Goal: Task Accomplishment & Management: Manage account settings

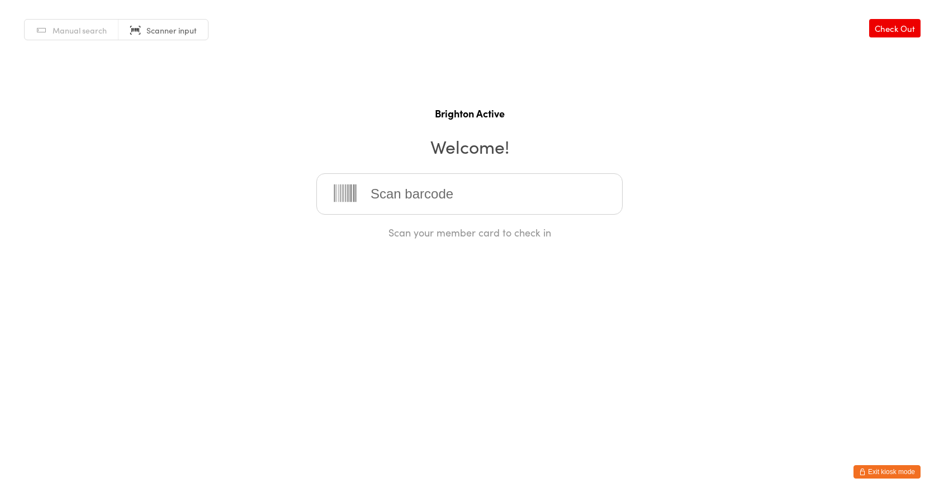
click at [884, 467] on button "Exit kiosk mode" at bounding box center [886, 471] width 67 height 13
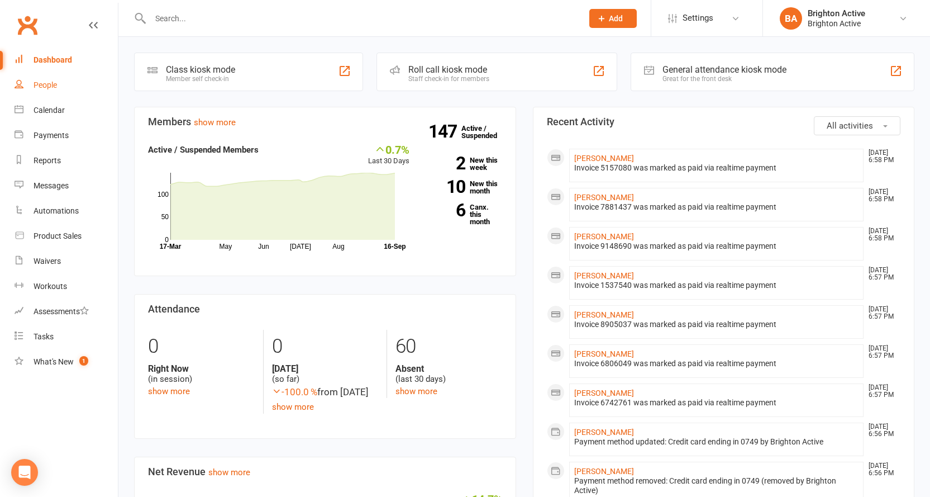
click at [60, 84] on link "People" at bounding box center [66, 85] width 103 height 25
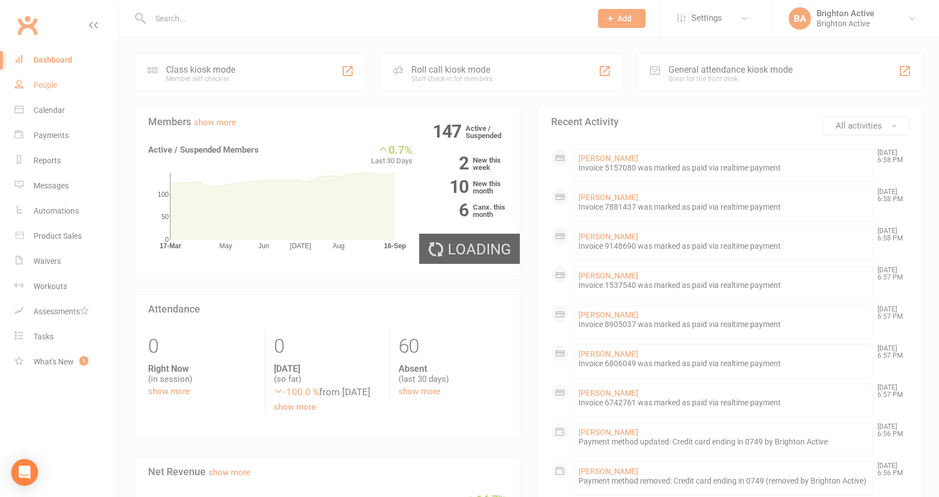
select select "true"
select select "100"
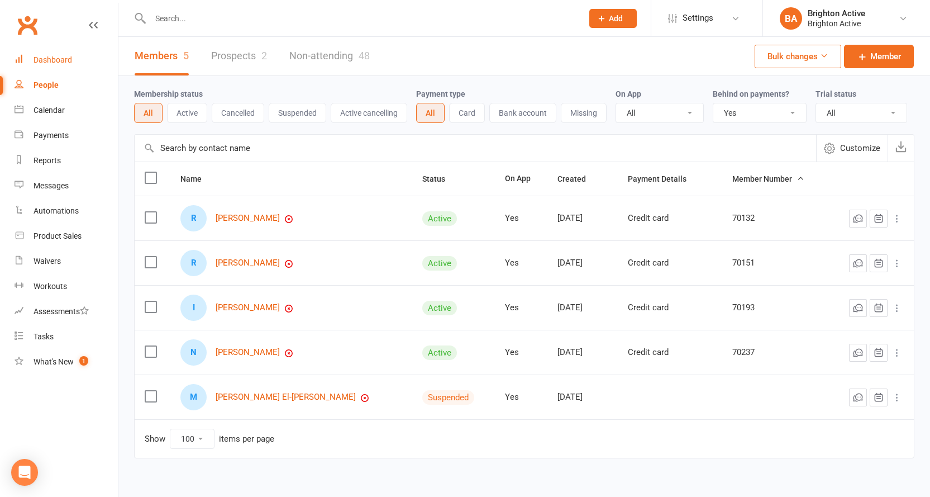
click at [59, 56] on div "Dashboard" at bounding box center [53, 59] width 39 height 9
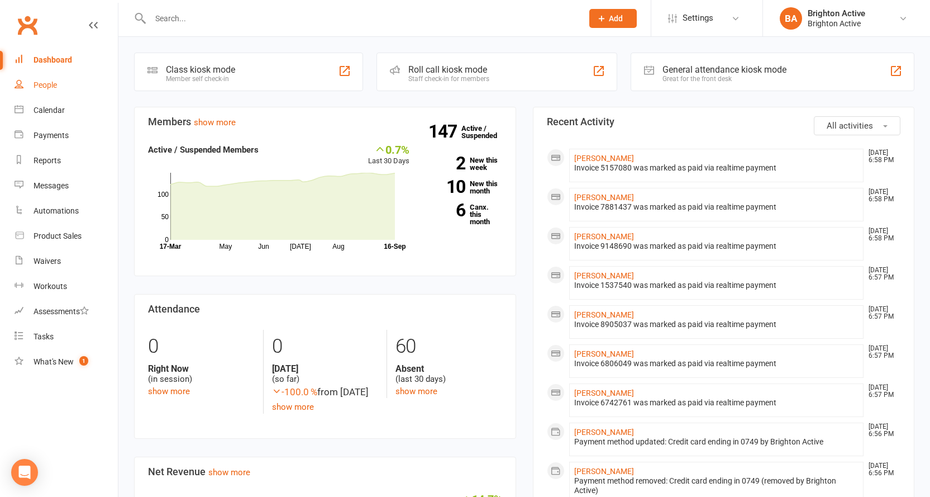
click at [59, 90] on link "People" at bounding box center [66, 85] width 103 height 25
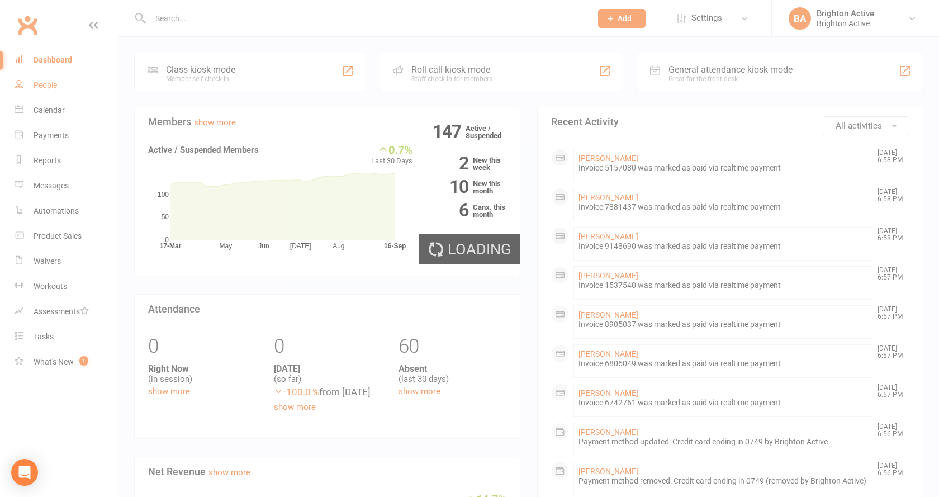
select select "true"
select select "100"
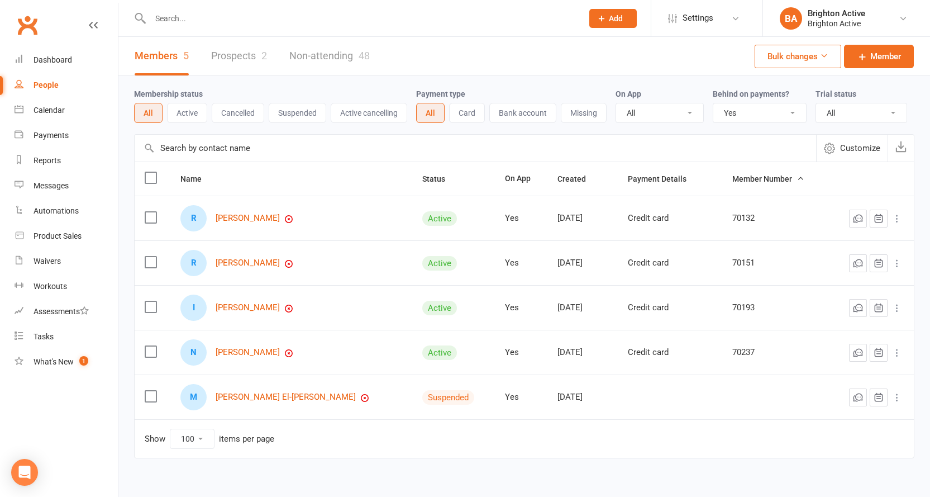
click at [751, 115] on select "All No Yes" at bounding box center [760, 112] width 93 height 19
click at [715, 104] on select "All No Yes" at bounding box center [760, 112] width 93 height 19
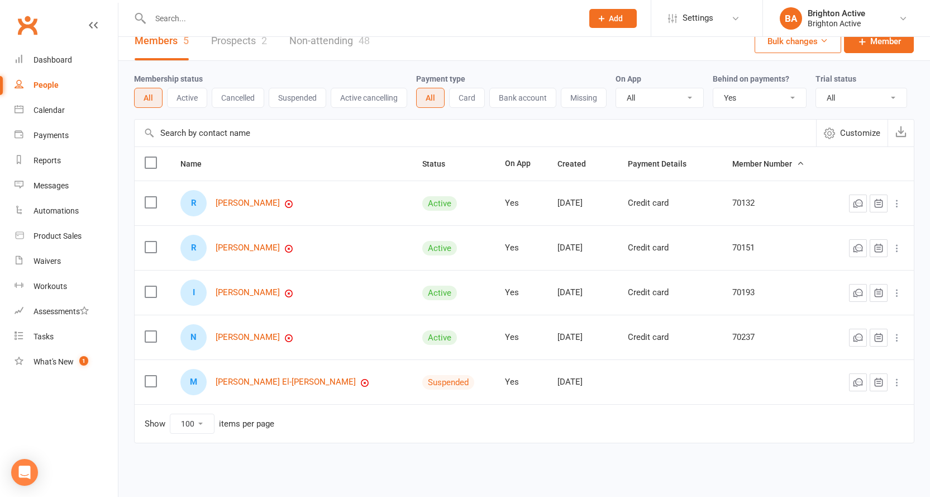
scroll to position [22, 0]
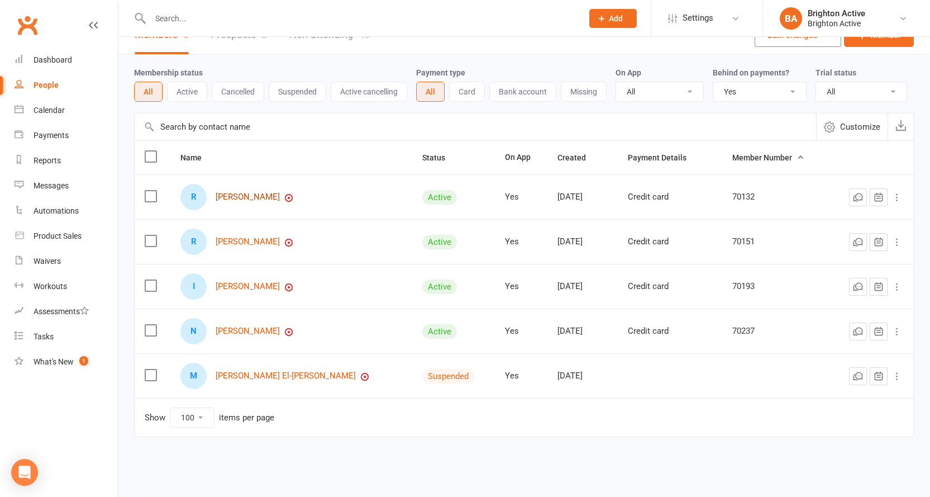
click at [269, 199] on link "[PERSON_NAME]" at bounding box center [248, 197] width 64 height 10
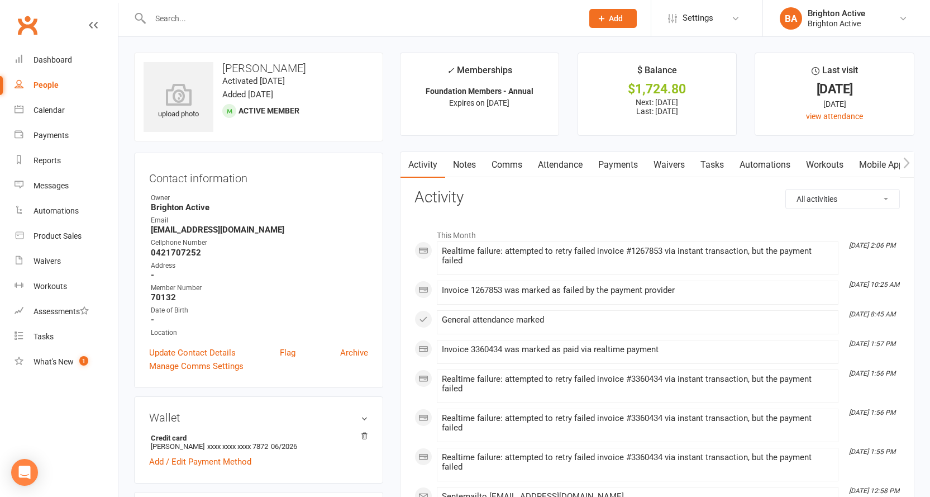
click at [615, 167] on link "Payments" at bounding box center [618, 165] width 55 height 26
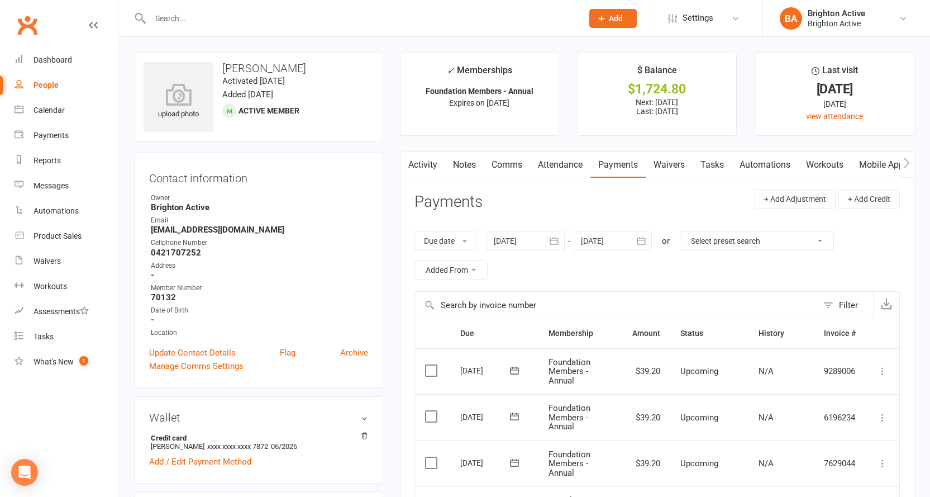
click at [512, 160] on link "Comms" at bounding box center [507, 165] width 46 height 26
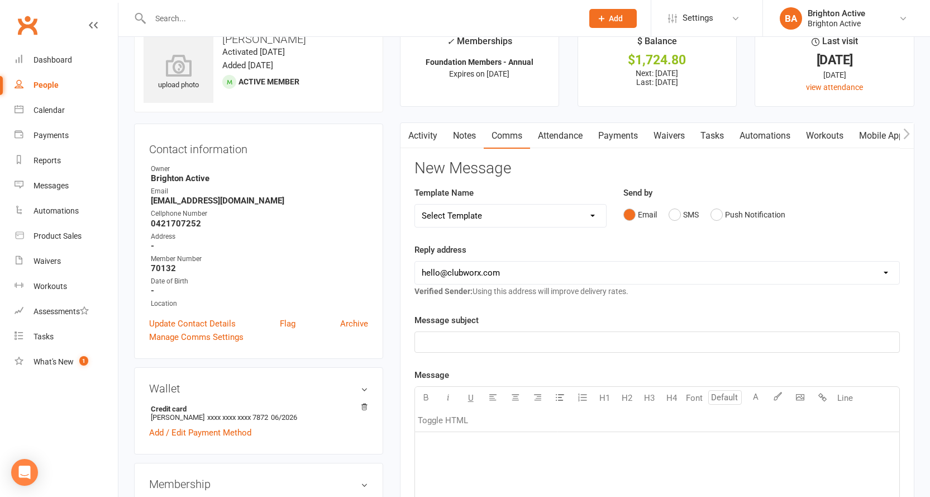
scroll to position [56, 0]
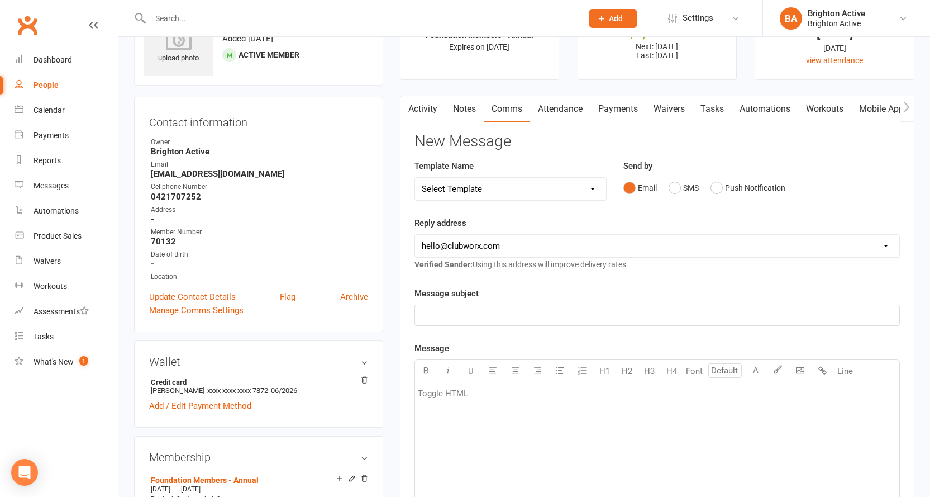
click at [413, 111] on button "button" at bounding box center [408, 108] width 14 height 25
click at [412, 105] on button "button" at bounding box center [408, 108] width 14 height 25
click at [430, 112] on link "Activity" at bounding box center [423, 109] width 45 height 26
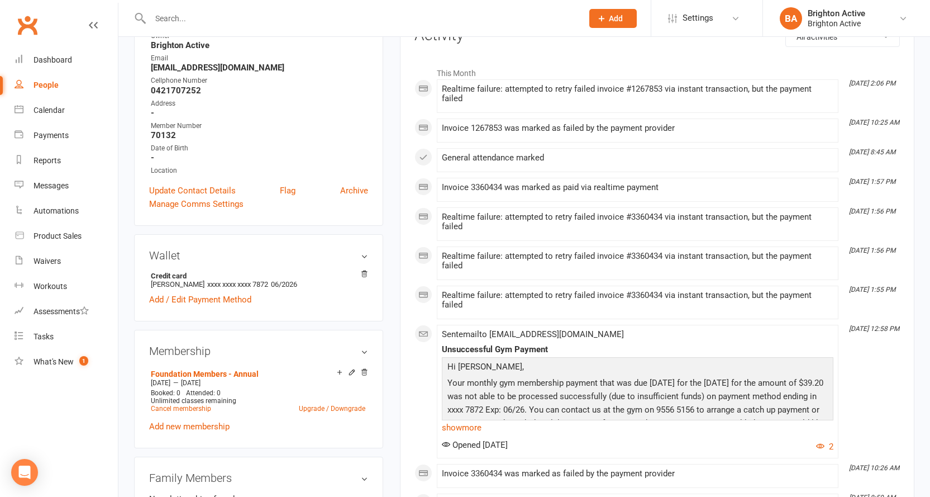
scroll to position [168, 0]
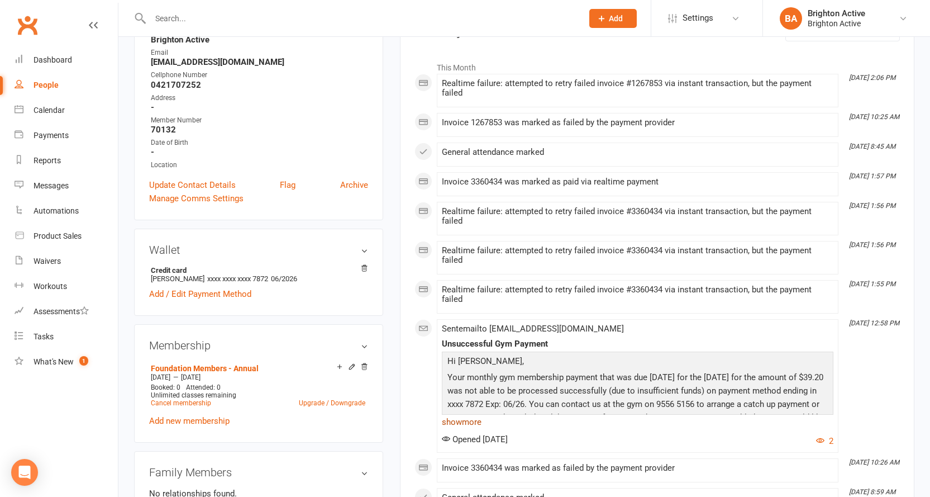
click at [477, 419] on link "show more" at bounding box center [638, 422] width 392 height 16
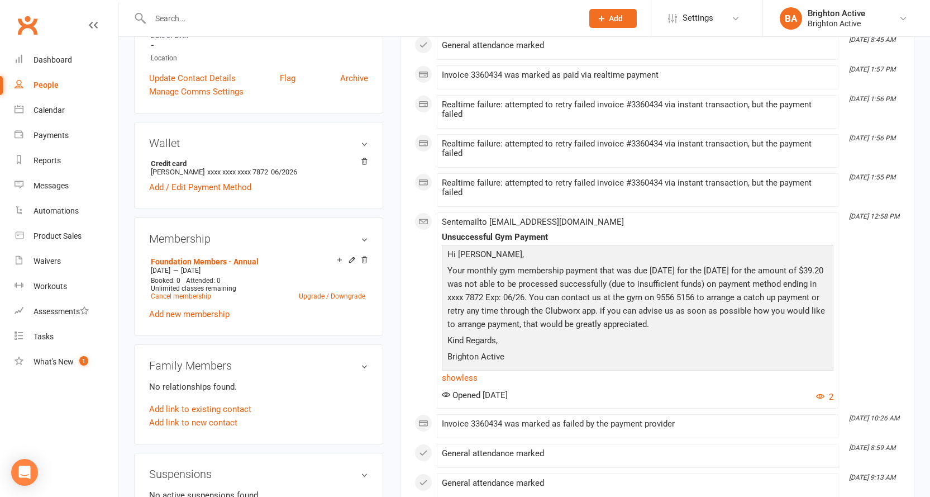
scroll to position [279, 0]
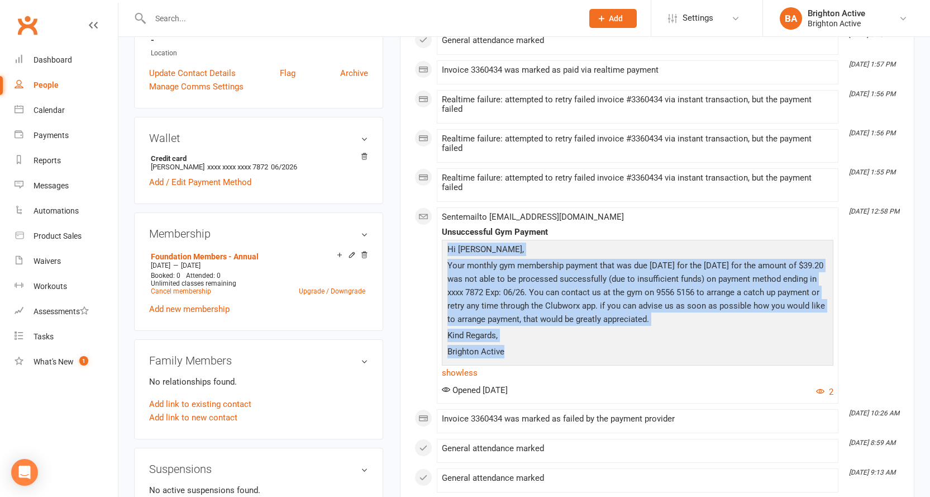
drag, startPoint x: 448, startPoint y: 252, endPoint x: 547, endPoint y: 353, distance: 140.7
click at [547, 353] on div "Hi [PERSON_NAME], Your monthly gym membership payment that was due [DATE] for t…" at bounding box center [638, 302] width 386 height 118
copy div "Hi [PERSON_NAME], Your monthly gym membership payment that was due [DATE] for t…"
click at [578, 314] on p "Your monthly gym membership payment that was due [DATE] for the [DATE] for the …" at bounding box center [638, 294] width 386 height 70
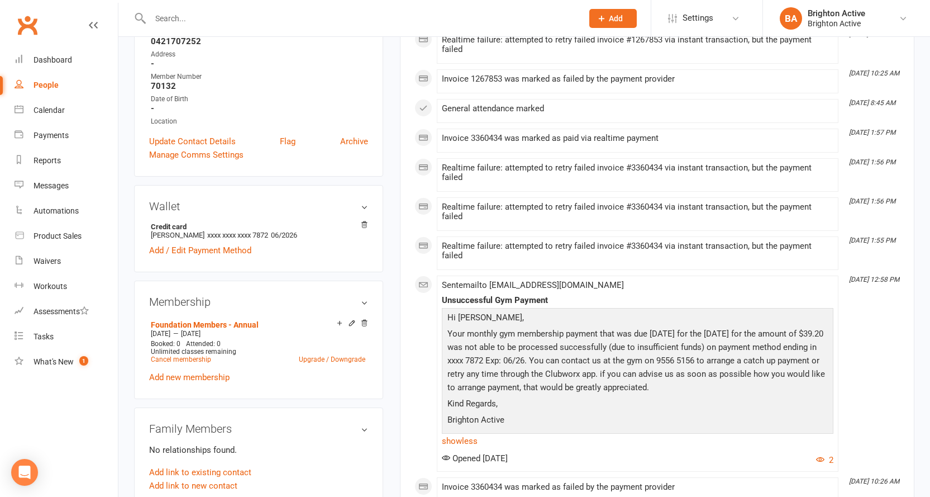
scroll to position [112, 0]
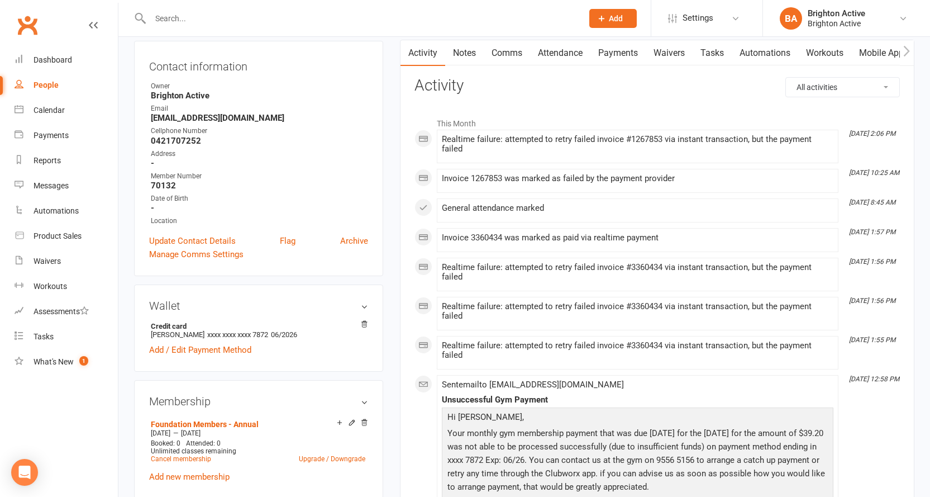
click at [499, 54] on link "Comms" at bounding box center [507, 53] width 46 height 26
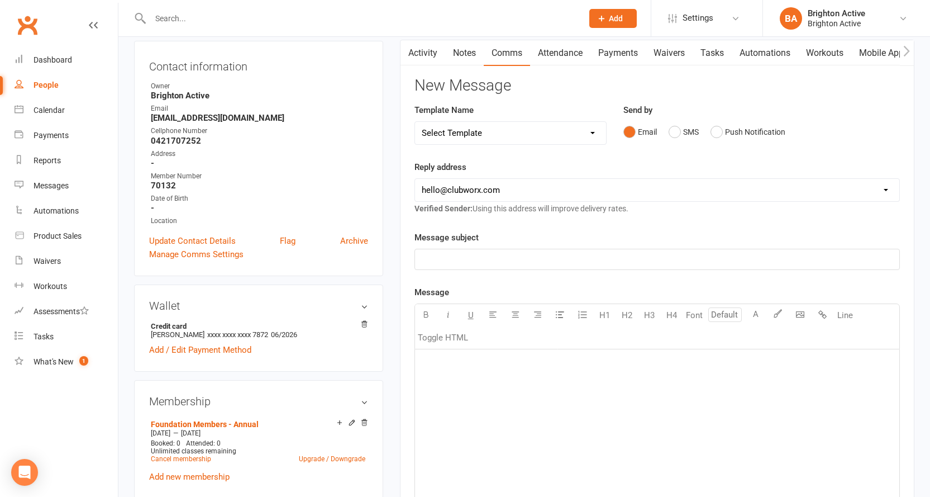
click at [436, 56] on link "Activity" at bounding box center [423, 53] width 45 height 26
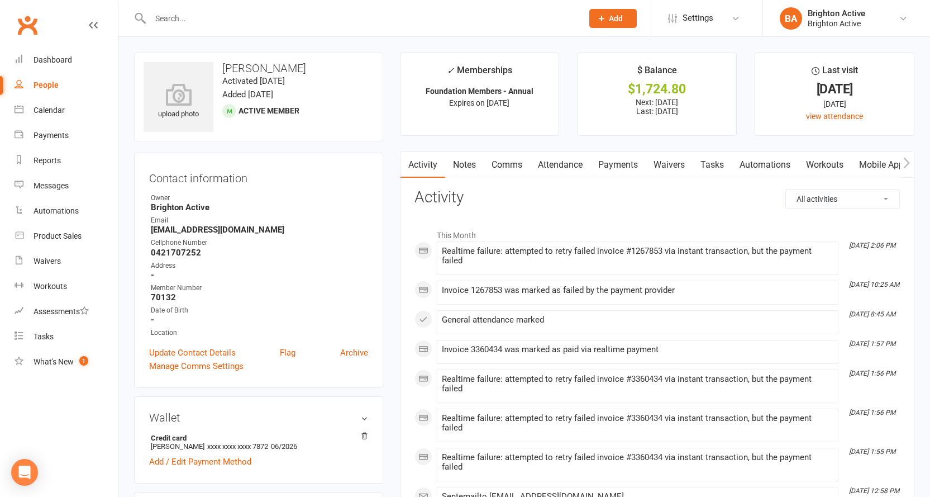
click at [494, 163] on link "Comms" at bounding box center [507, 165] width 46 height 26
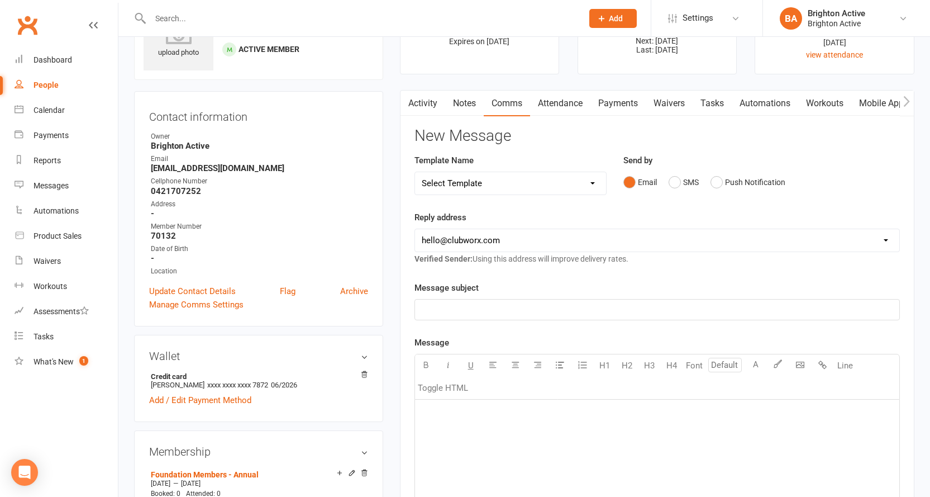
scroll to position [112, 0]
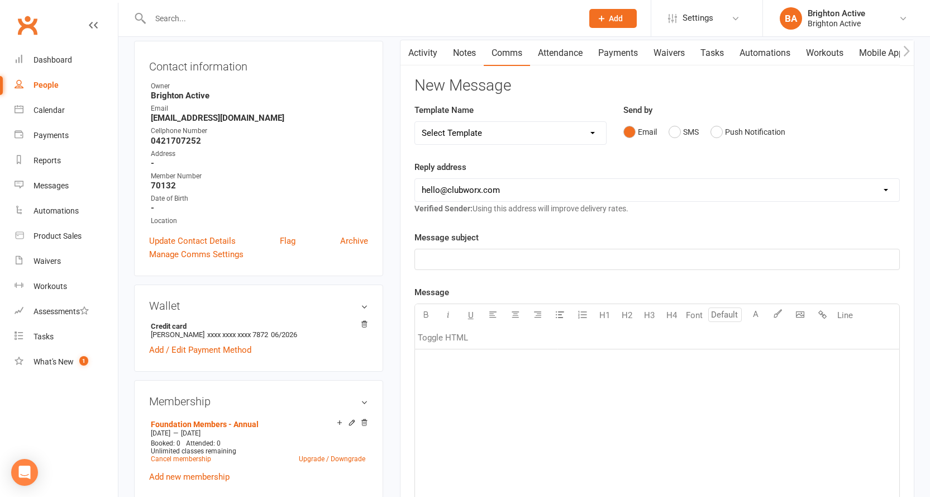
click at [477, 260] on p "﻿" at bounding box center [657, 259] width 471 height 13
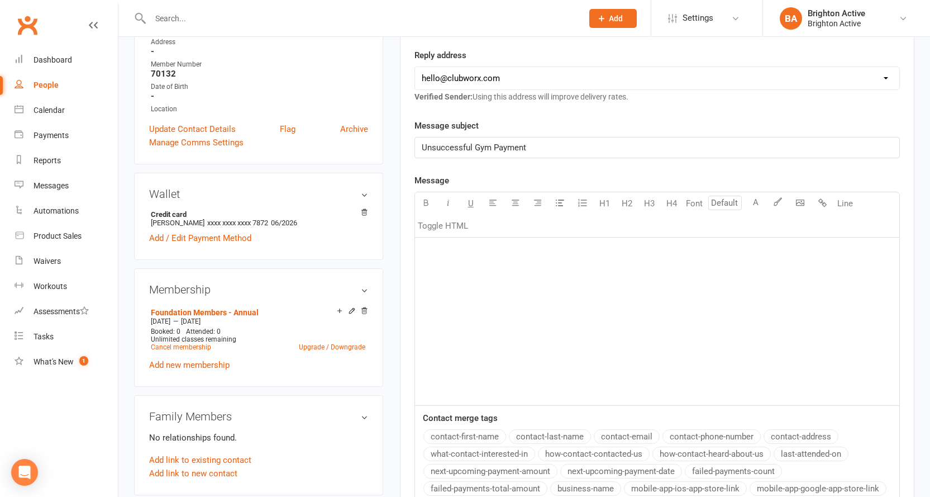
click at [547, 279] on div "﻿" at bounding box center [657, 322] width 485 height 168
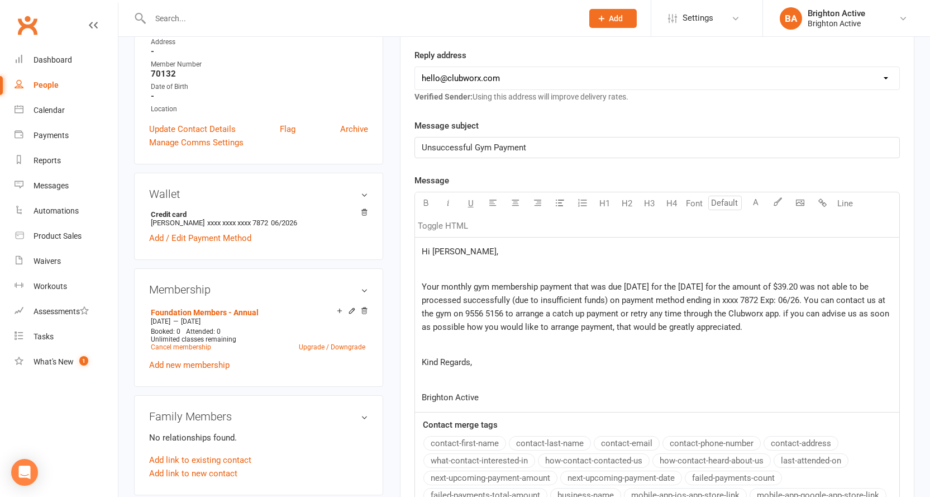
click at [459, 270] on p "﻿" at bounding box center [657, 269] width 471 height 13
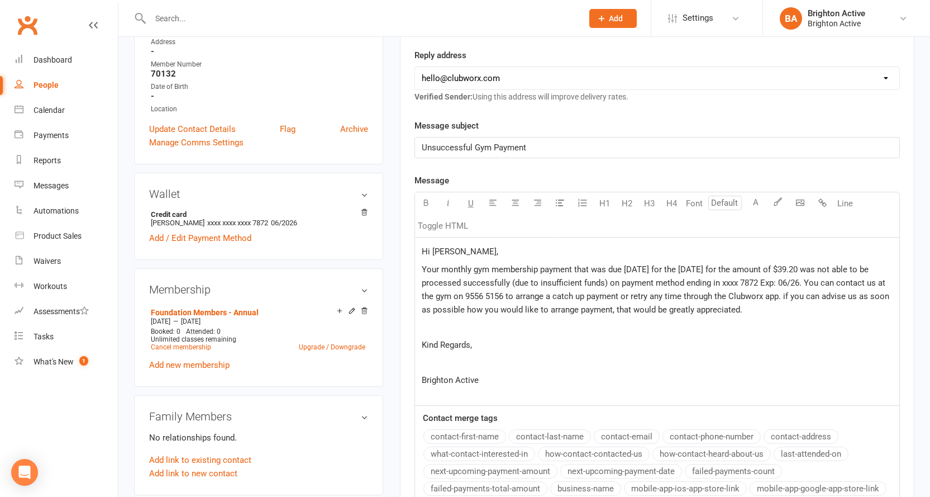
click at [682, 267] on span "Your monthly gym membership payment that was due [DATE] for the [DATE] for the …" at bounding box center [657, 289] width 470 height 50
click at [642, 272] on span "Your monthly gym membership payment that was due [DATE] for the [DATE] for the …" at bounding box center [657, 289] width 470 height 50
click at [692, 270] on span "Your monthly gym membership payment that was due [DATE] for the [DATE] for the …" at bounding box center [657, 289] width 470 height 50
click at [770, 270] on span "Your monthly gym membership payment that was due [DATE] for the [DATE] for the …" at bounding box center [657, 289] width 470 height 50
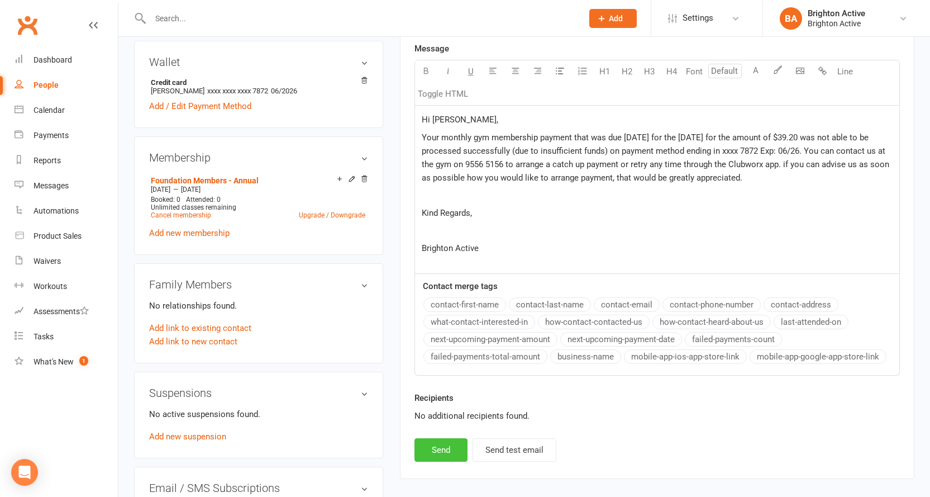
scroll to position [335, 0]
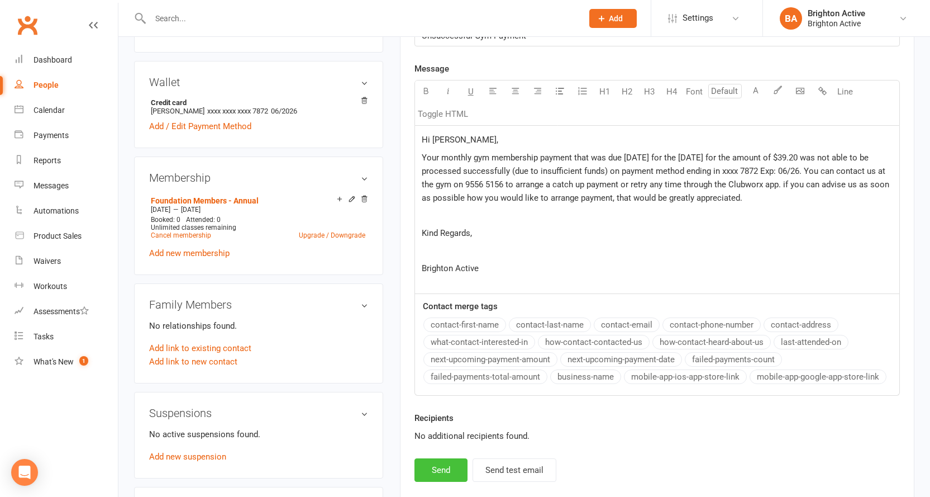
click at [447, 469] on button "Send" at bounding box center [441, 469] width 53 height 23
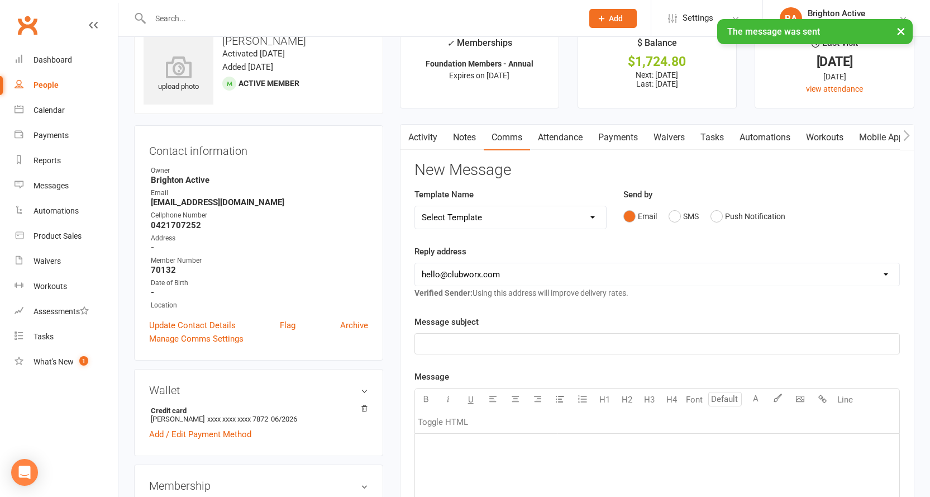
scroll to position [0, 0]
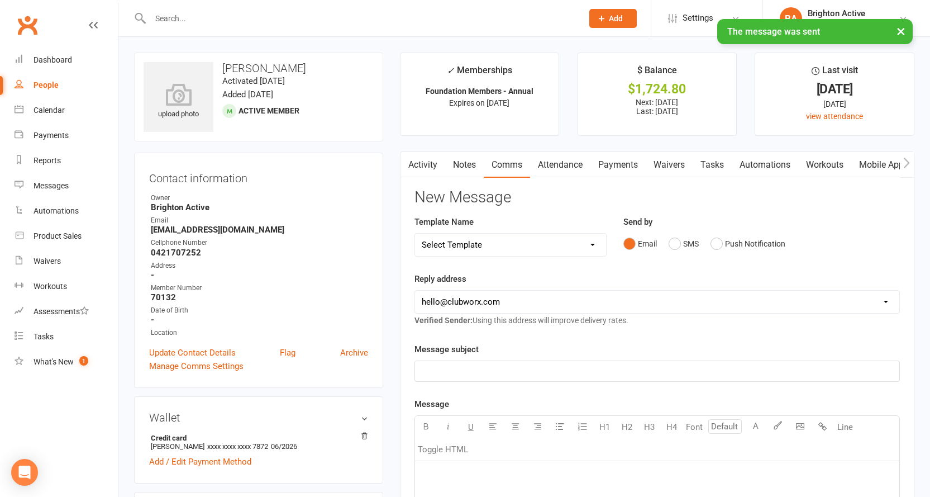
click at [631, 167] on link "Payments" at bounding box center [618, 165] width 55 height 26
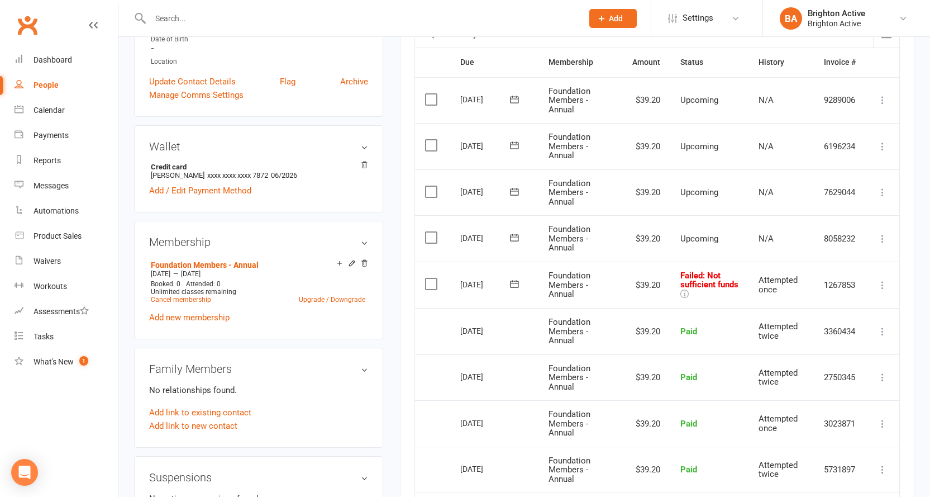
scroll to position [112, 0]
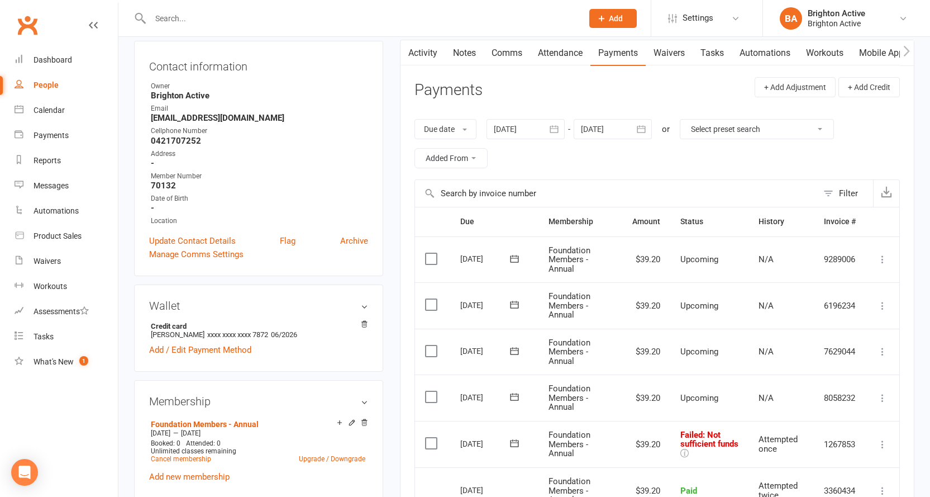
click at [515, 50] on link "Comms" at bounding box center [507, 53] width 46 height 26
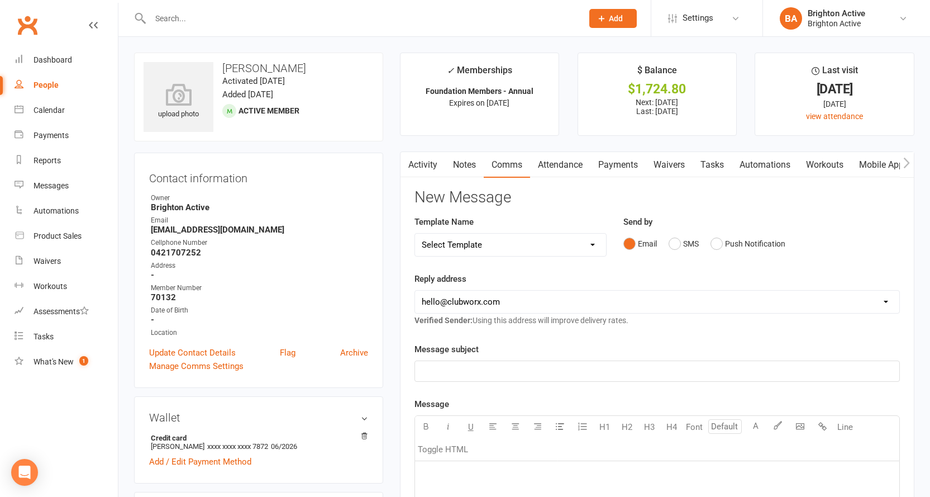
click at [28, 87] on link "People" at bounding box center [66, 85] width 103 height 25
select select "true"
select select "100"
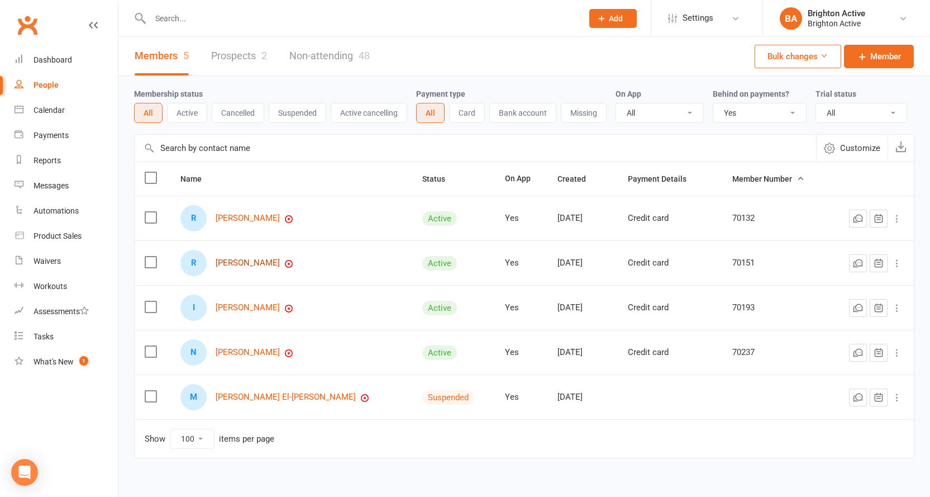
click at [260, 265] on link "[PERSON_NAME]" at bounding box center [248, 263] width 64 height 10
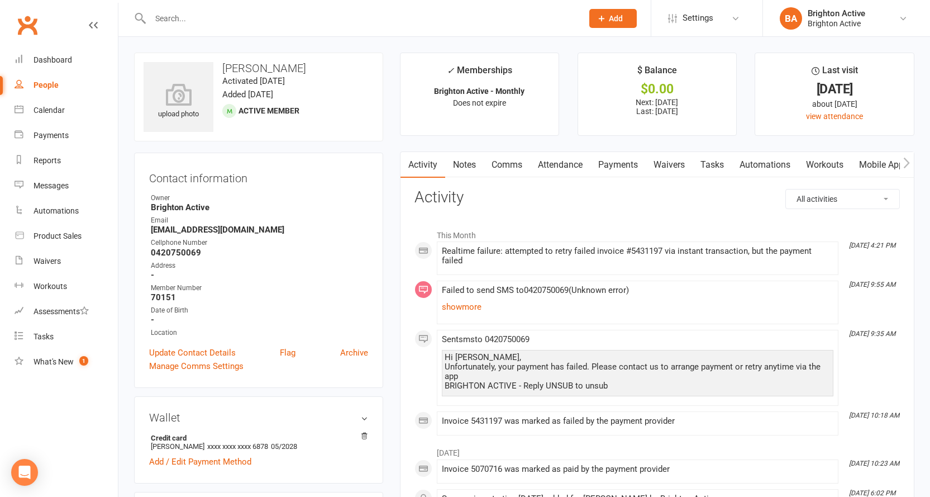
click at [614, 171] on link "Payments" at bounding box center [618, 165] width 55 height 26
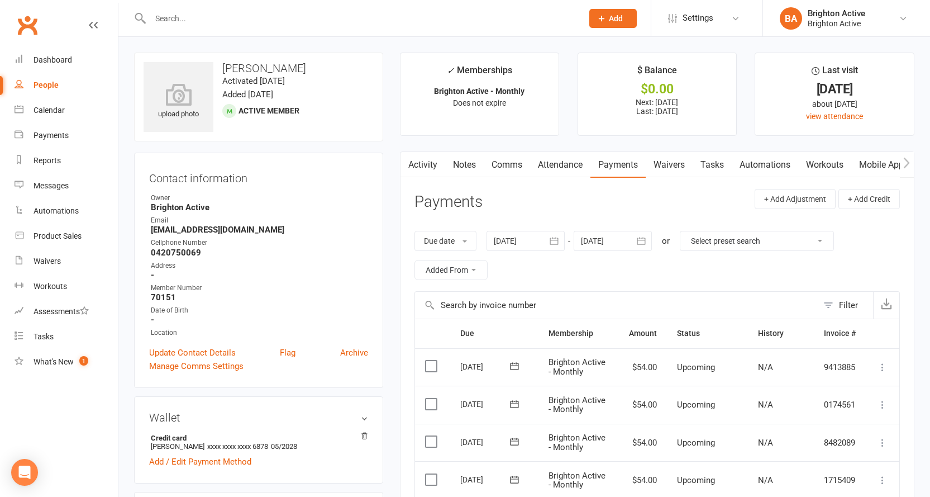
click at [414, 165] on button "button" at bounding box center [408, 164] width 14 height 25
click at [433, 163] on link "Activity" at bounding box center [423, 165] width 45 height 26
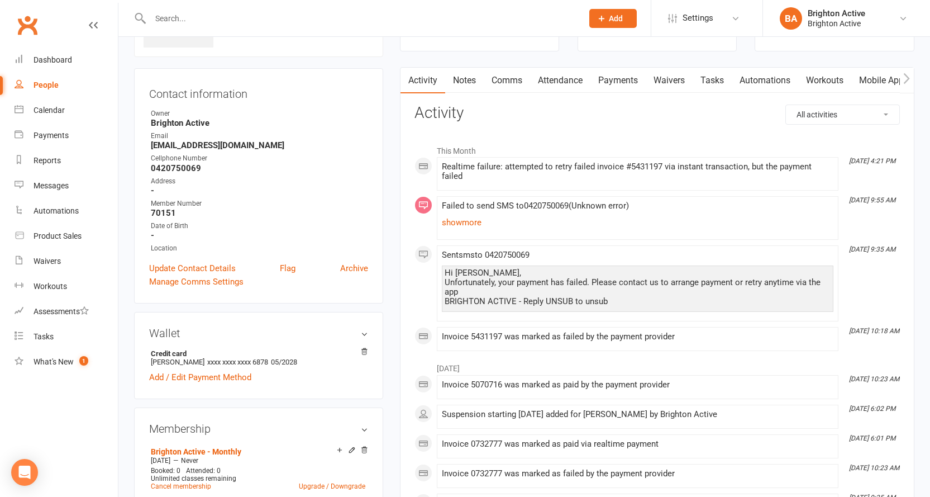
scroll to position [112, 0]
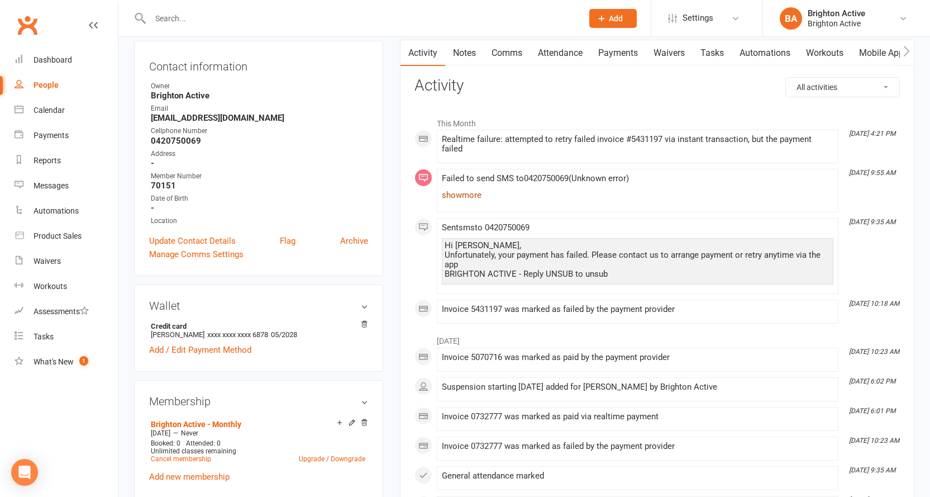
click at [468, 198] on link "show more" at bounding box center [638, 195] width 392 height 16
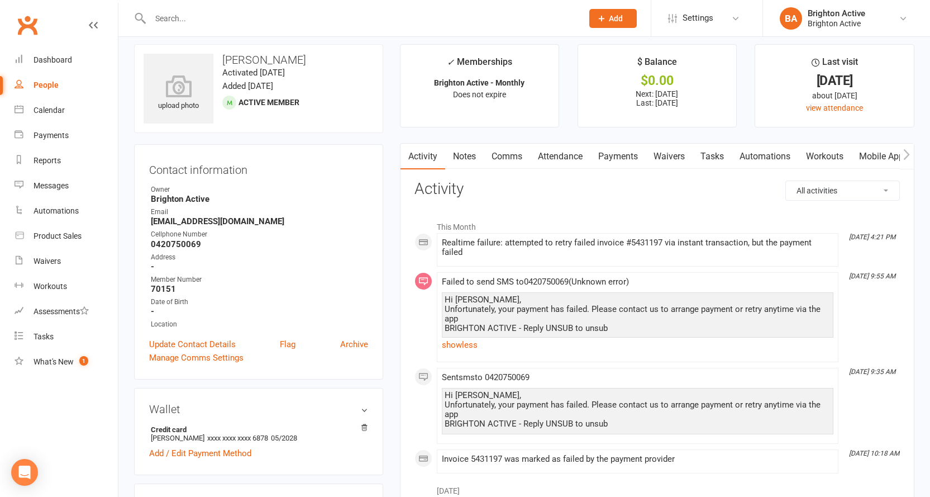
scroll to position [0, 0]
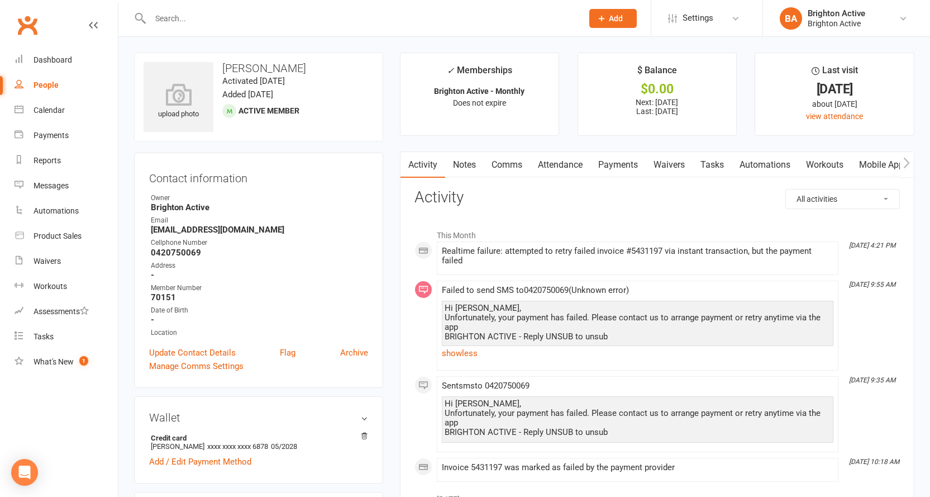
click at [40, 84] on div "People" at bounding box center [46, 84] width 25 height 9
select select "true"
select select "100"
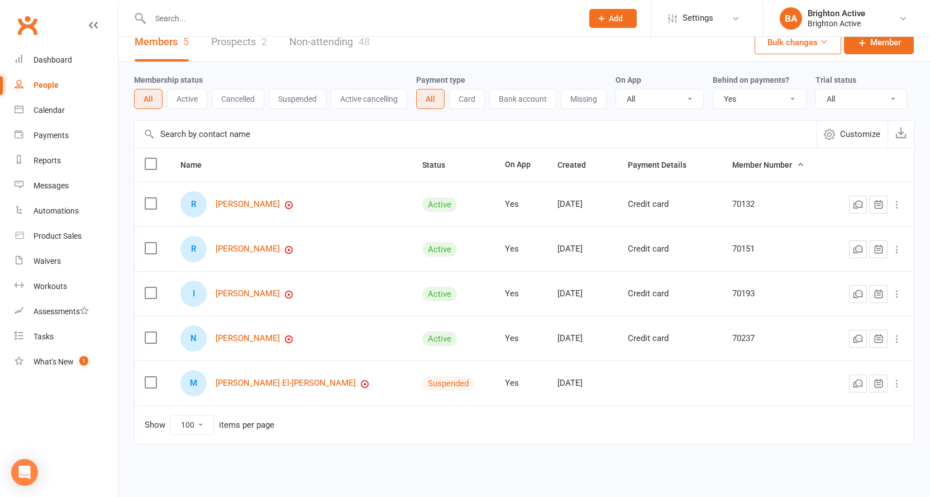
scroll to position [22, 0]
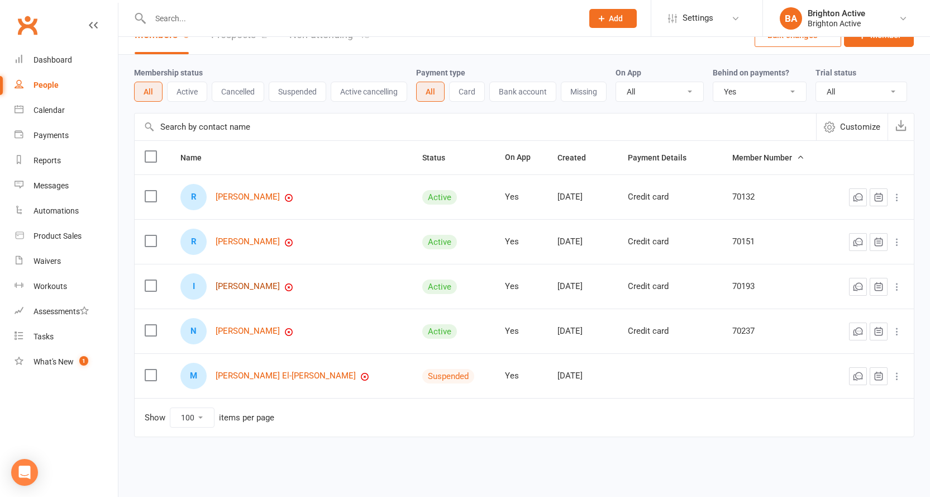
click at [258, 287] on link "[PERSON_NAME]" at bounding box center [248, 287] width 64 height 10
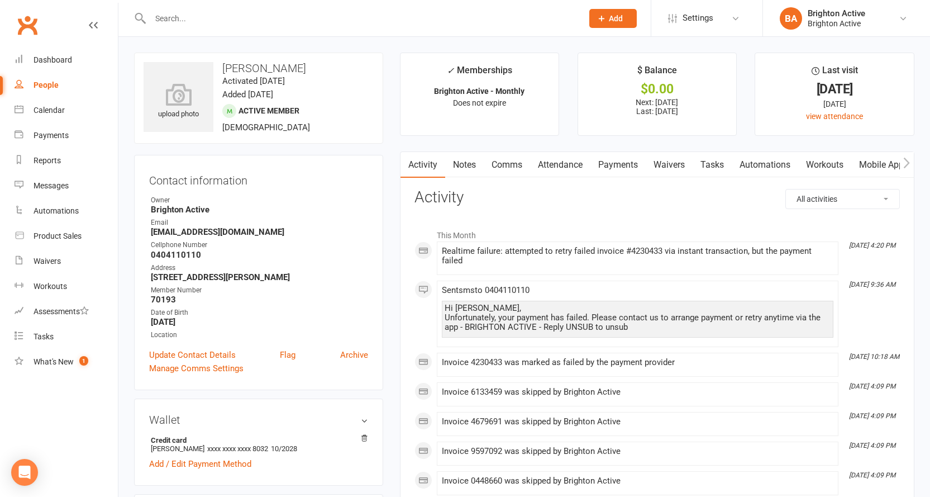
click at [625, 168] on link "Payments" at bounding box center [618, 165] width 55 height 26
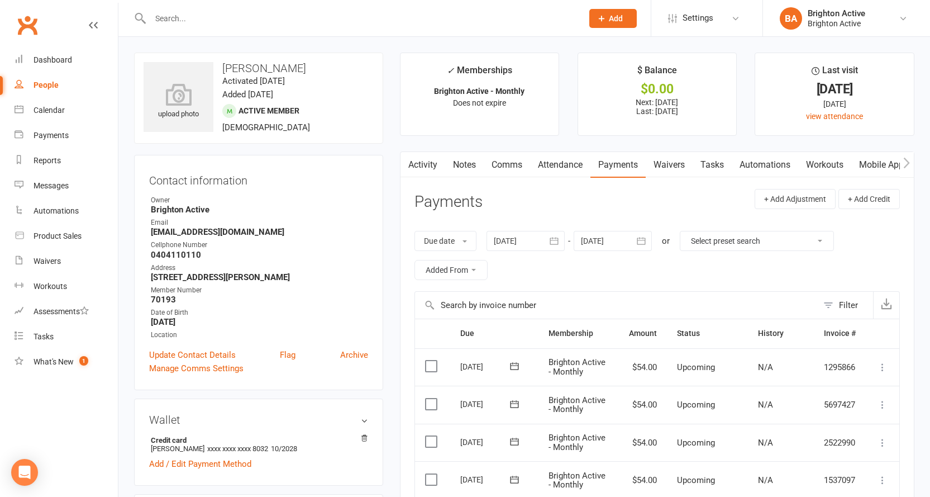
click at [433, 171] on link "Activity" at bounding box center [423, 165] width 45 height 26
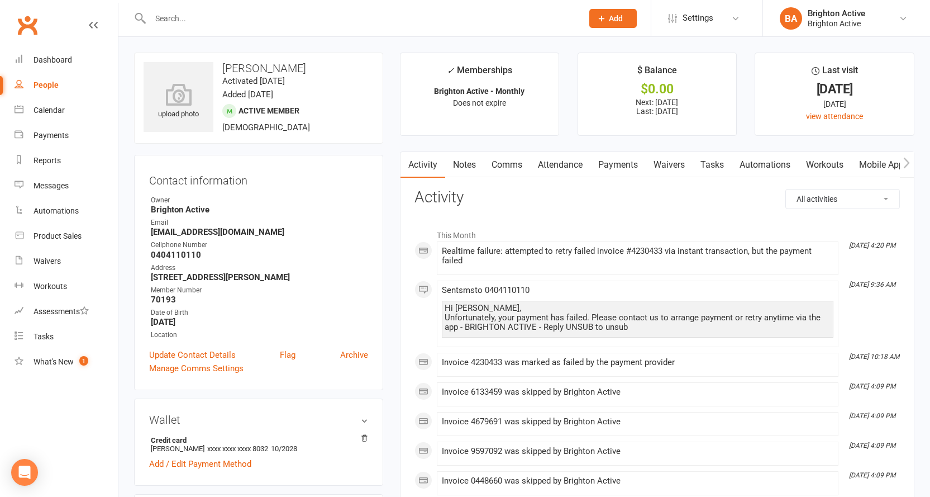
click at [35, 86] on div "People" at bounding box center [46, 84] width 25 height 9
select select "true"
select select "100"
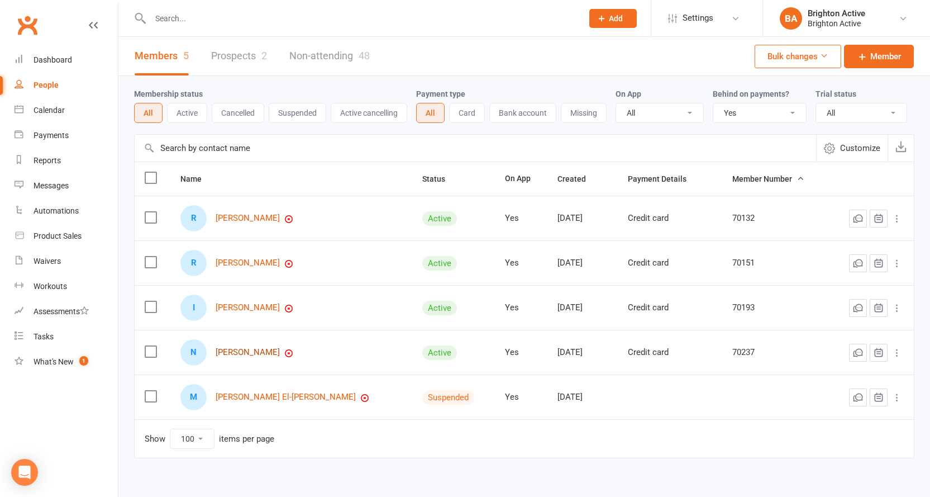
click at [266, 357] on link "[PERSON_NAME]" at bounding box center [248, 353] width 64 height 10
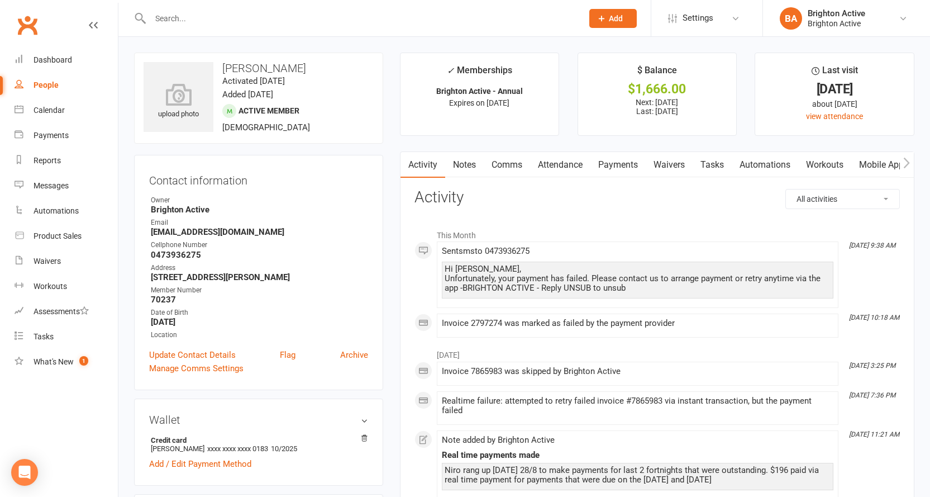
click at [626, 162] on link "Payments" at bounding box center [618, 165] width 55 height 26
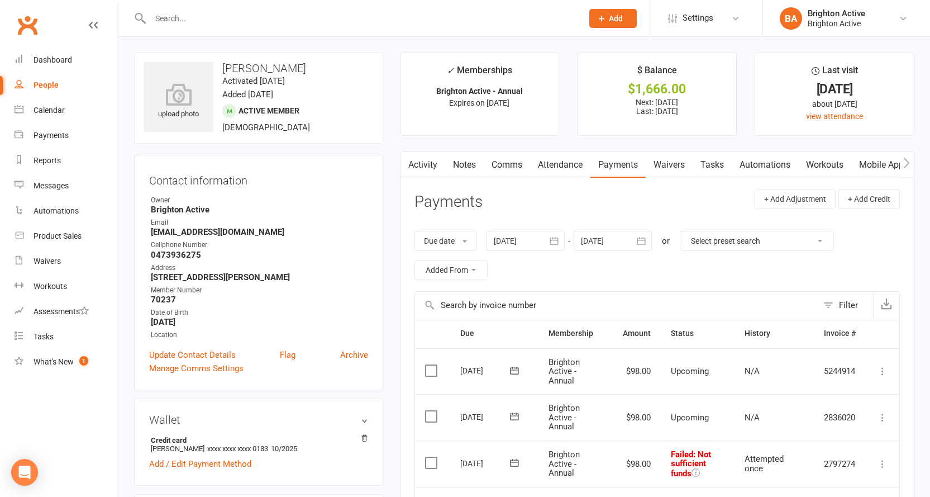
click at [415, 160] on link "Activity" at bounding box center [423, 165] width 45 height 26
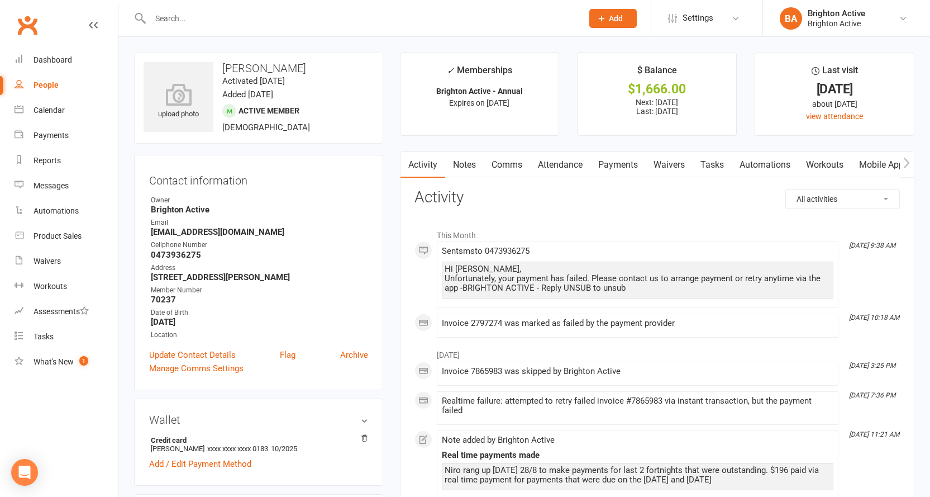
click at [45, 81] on div "People" at bounding box center [46, 84] width 25 height 9
select select "true"
select select "100"
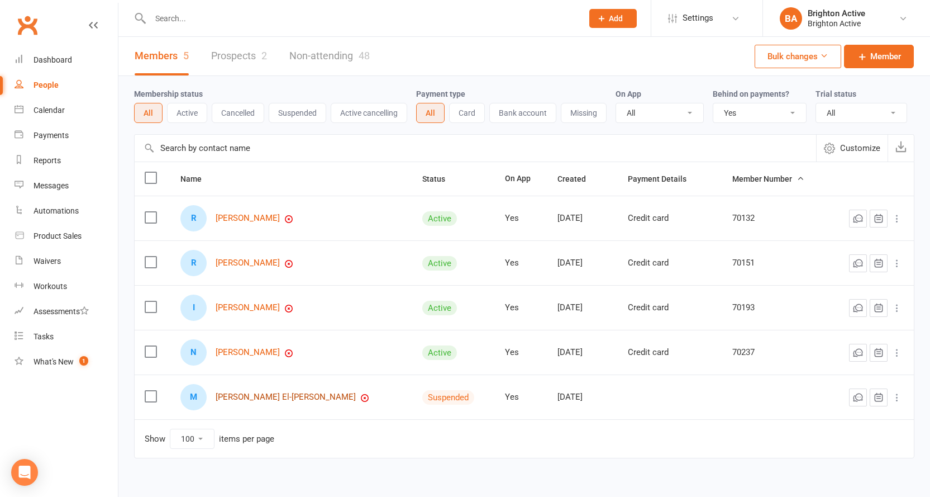
click at [270, 402] on link "[PERSON_NAME] El-[PERSON_NAME]" at bounding box center [286, 397] width 140 height 10
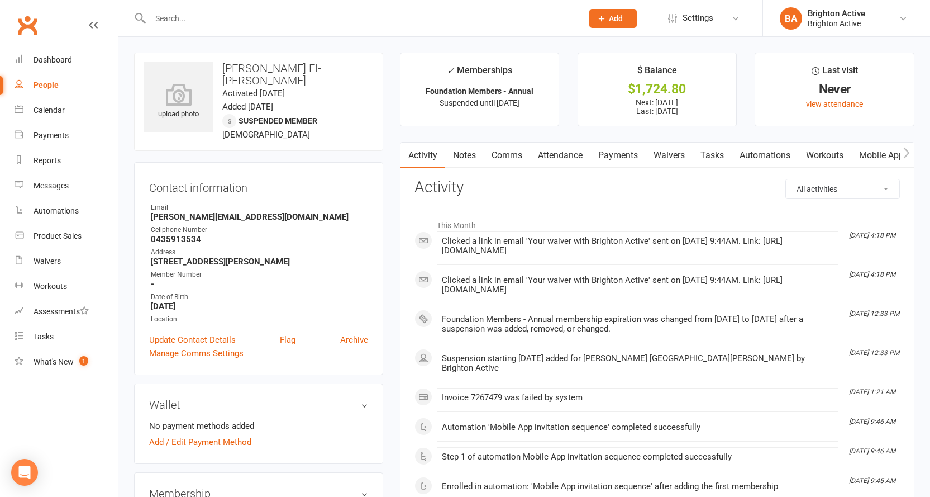
click at [611, 162] on link "Payments" at bounding box center [618, 156] width 55 height 26
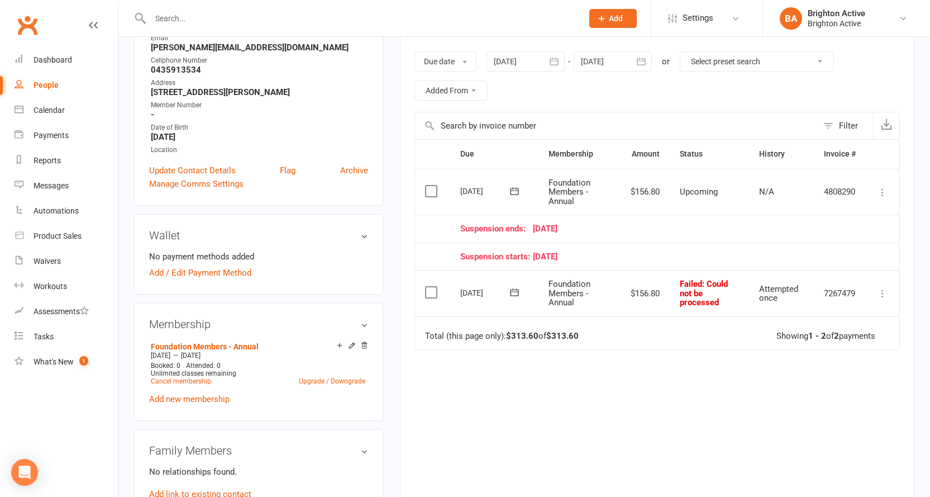
scroll to position [279, 0]
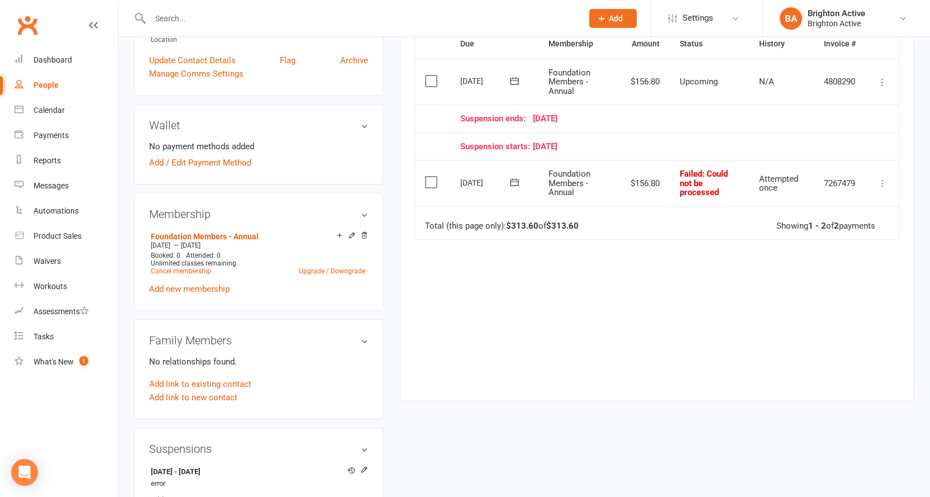
drag, startPoint x: 625, startPoint y: 296, endPoint x: 470, endPoint y: 304, distance: 155.6
click at [470, 304] on div "Due Contact Membership Amount Status History Invoice # Select this [DATE] [PERS…" at bounding box center [658, 206] width 486 height 355
